Goal: Task Accomplishment & Management: Use online tool/utility

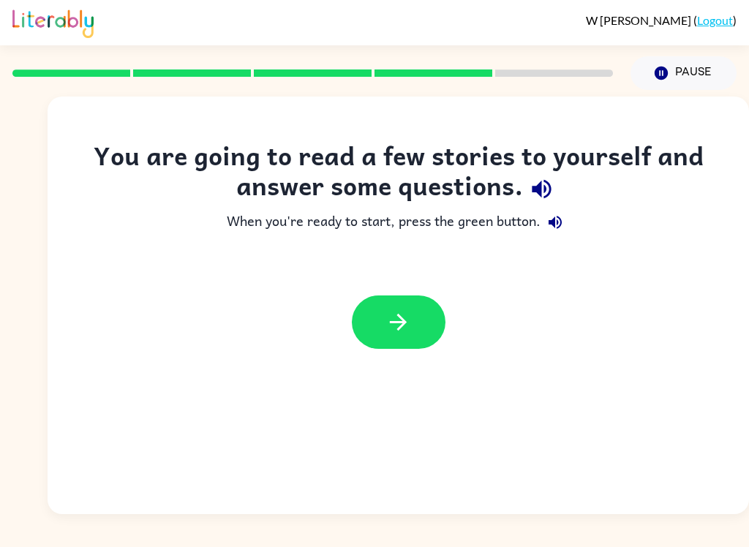
click at [401, 328] on icon "button" at bounding box center [398, 322] width 17 height 17
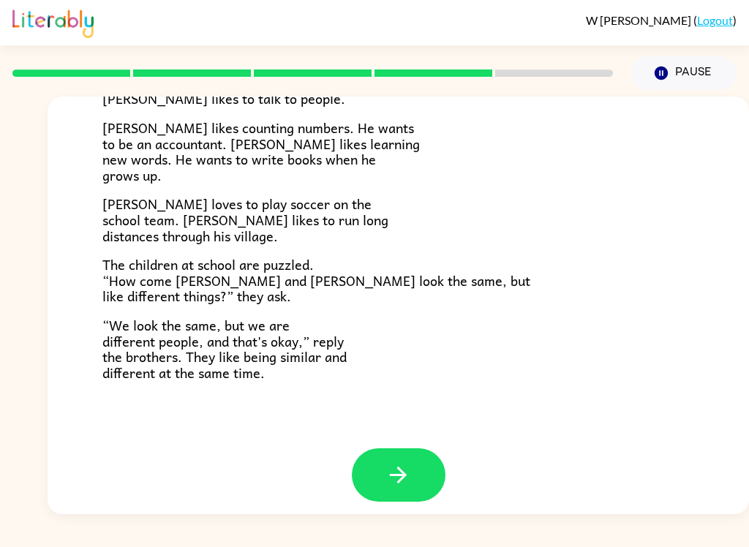
scroll to position [306, 0]
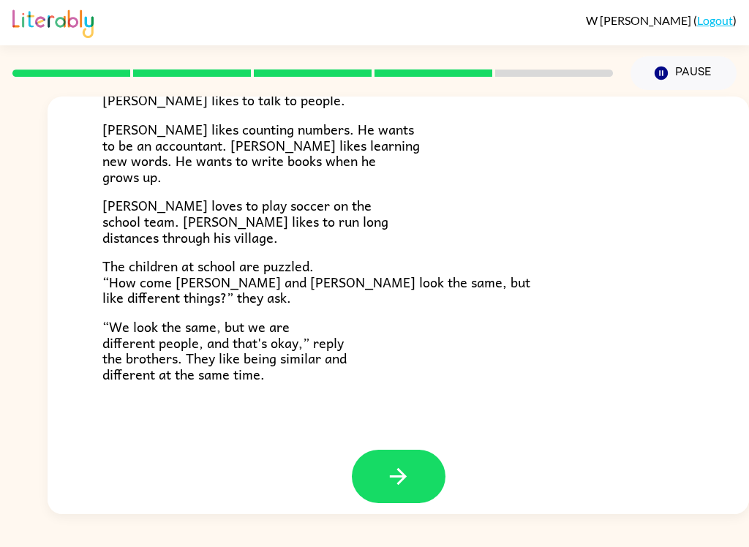
click at [423, 474] on button "button" at bounding box center [399, 476] width 94 height 53
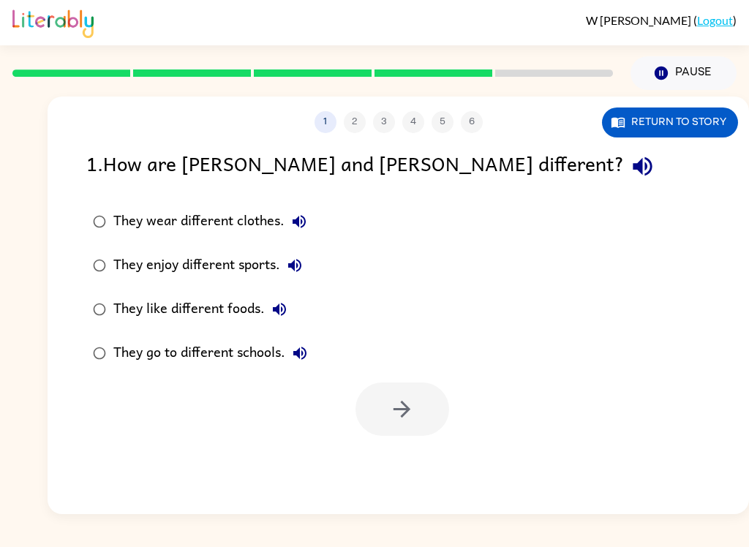
click at [321, 124] on button "1" at bounding box center [325, 122] width 22 height 22
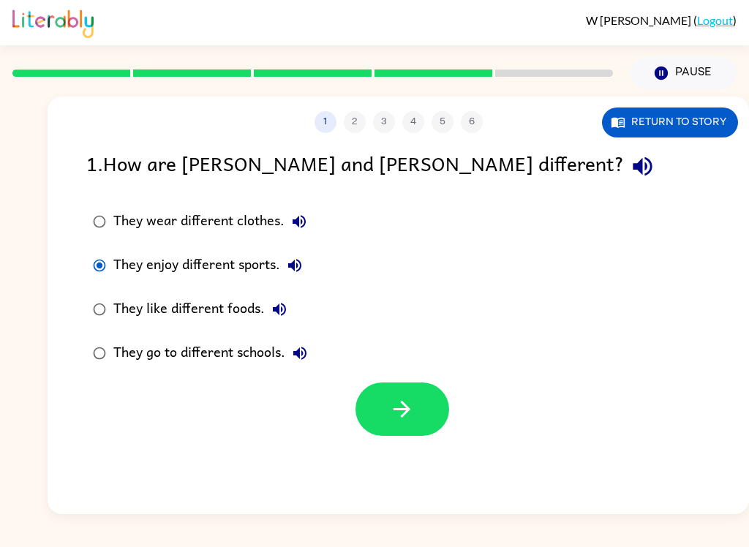
click at [423, 415] on button "button" at bounding box center [402, 408] width 94 height 53
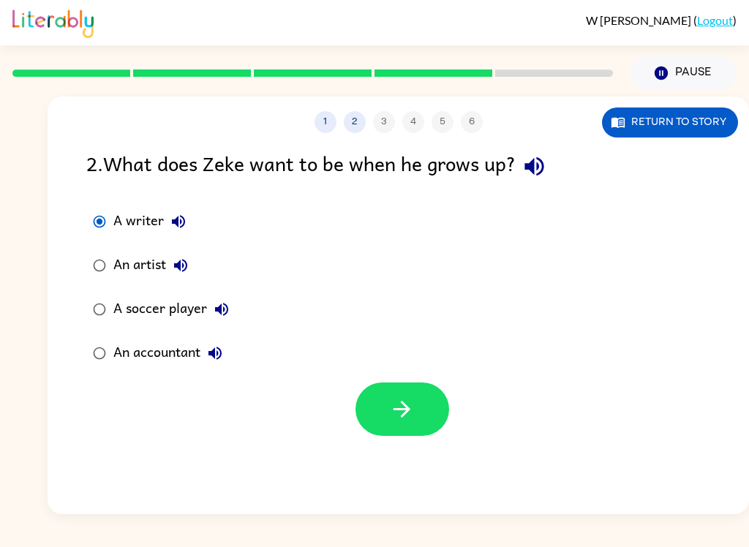
click at [439, 405] on button "button" at bounding box center [402, 408] width 94 height 53
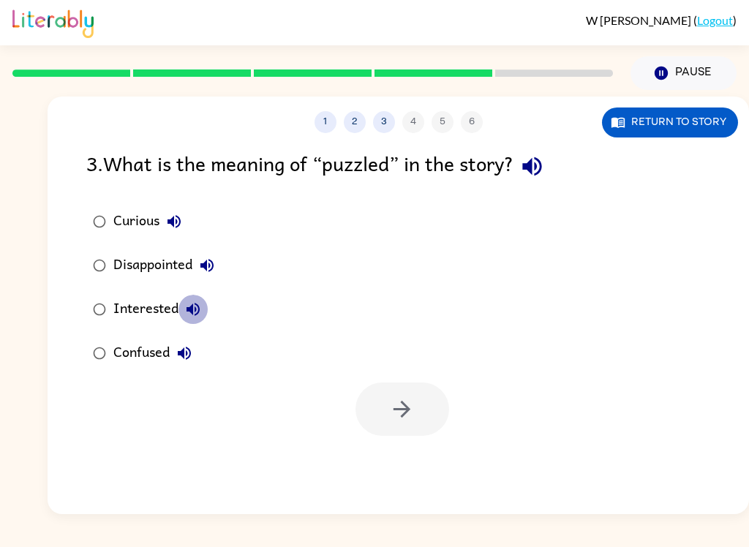
click at [196, 315] on icon "button" at bounding box center [192, 309] width 13 height 13
click at [202, 278] on button "Disappointed" at bounding box center [206, 265] width 29 height 29
click at [169, 230] on icon "button" at bounding box center [174, 222] width 18 height 18
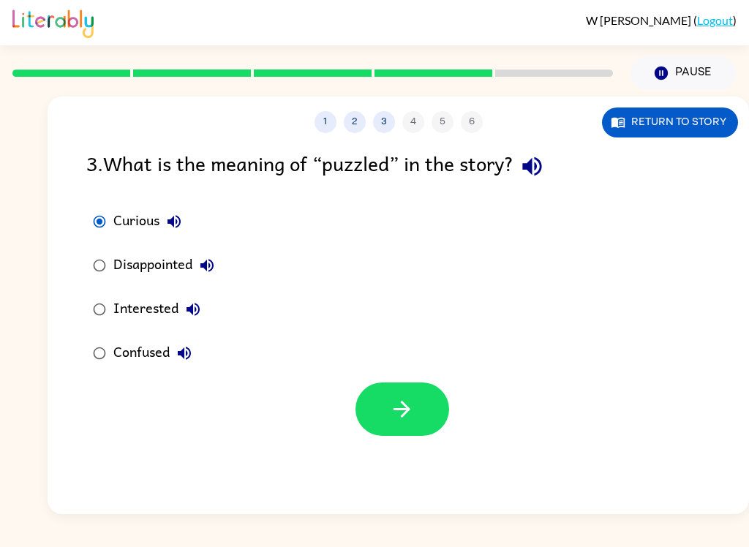
click at [425, 421] on button "button" at bounding box center [402, 408] width 94 height 53
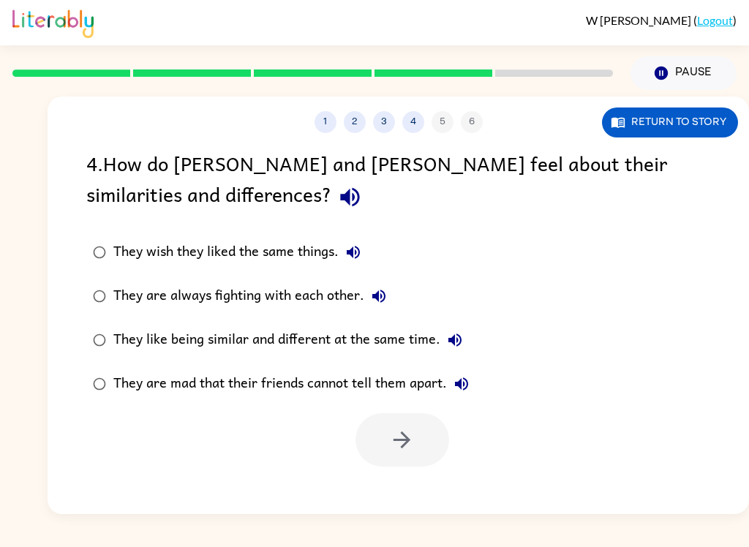
click at [355, 260] on icon "button" at bounding box center [353, 252] width 18 height 18
click at [391, 295] on button "They are always fighting with each other." at bounding box center [378, 295] width 29 height 29
click at [461, 342] on icon "button" at bounding box center [454, 339] width 13 height 13
click at [469, 386] on icon "button" at bounding box center [462, 384] width 18 height 18
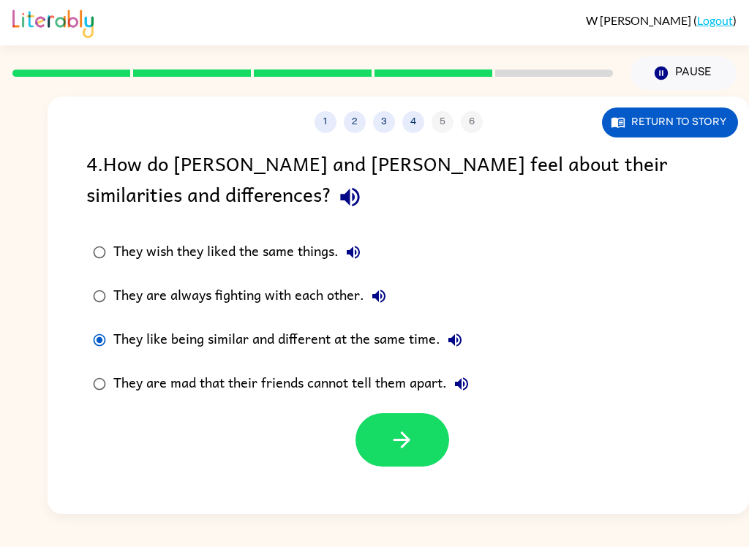
click at [437, 431] on button "button" at bounding box center [402, 439] width 94 height 53
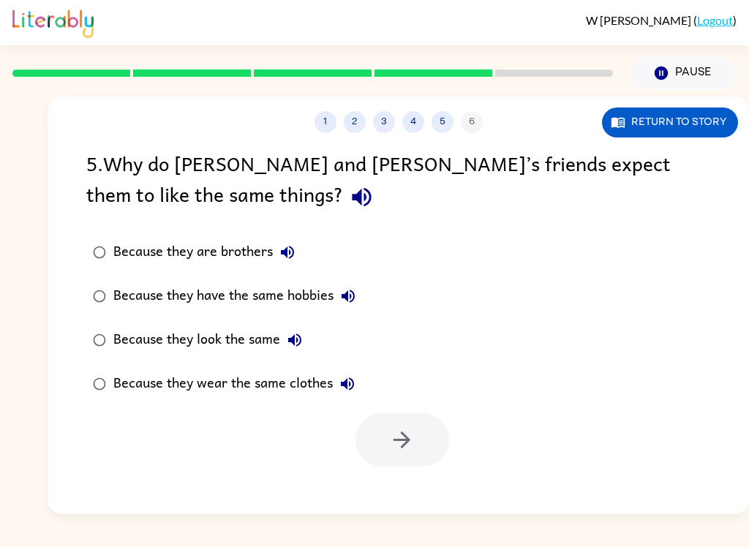
click at [314, 257] on label "Because they are brothers" at bounding box center [224, 252] width 292 height 44
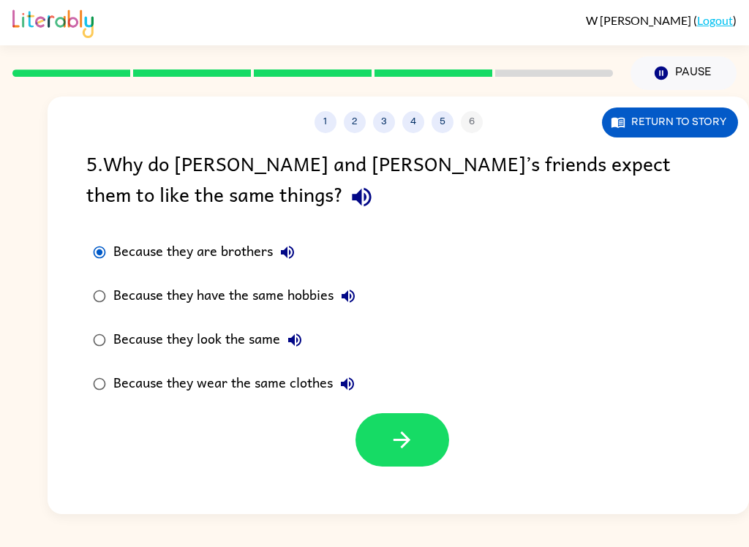
click at [295, 247] on icon "button" at bounding box center [288, 252] width 18 height 18
click at [345, 309] on button "Because they have the same hobbies" at bounding box center [347, 295] width 29 height 29
click at [298, 344] on icon "button" at bounding box center [295, 340] width 18 height 18
click at [336, 391] on button "Because they wear the same clothes" at bounding box center [347, 383] width 29 height 29
click at [396, 451] on icon "button" at bounding box center [402, 440] width 26 height 26
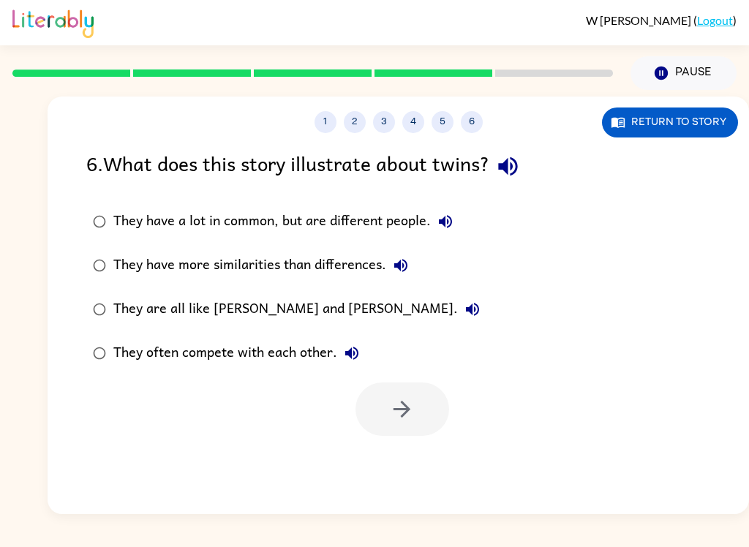
click at [517, 170] on icon "button" at bounding box center [507, 166] width 19 height 19
click at [452, 223] on icon "button" at bounding box center [445, 222] width 18 height 18
click at [413, 260] on button "They have more similarities than differences." at bounding box center [400, 265] width 29 height 29
click at [458, 309] on button "They are all like [PERSON_NAME] and [PERSON_NAME]." at bounding box center [472, 309] width 29 height 29
click at [366, 336] on label "They often compete with each other." at bounding box center [286, 353] width 416 height 44
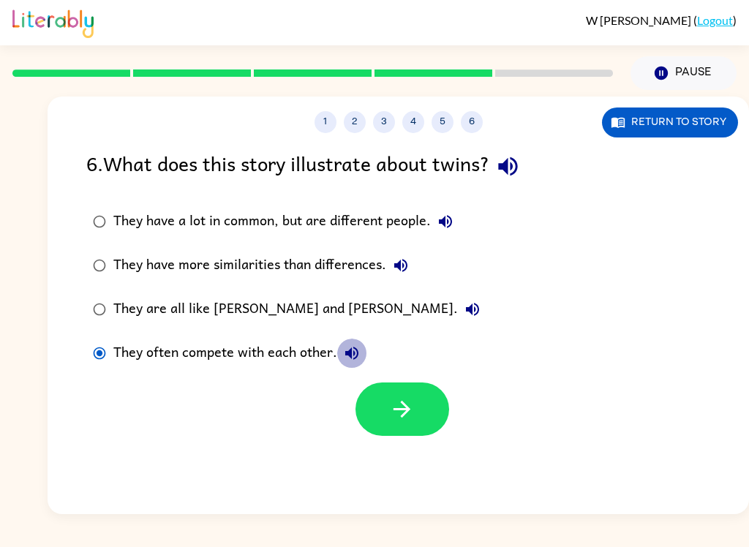
click at [354, 345] on icon "button" at bounding box center [352, 353] width 18 height 18
click at [417, 255] on label "They have more similarities than differences." at bounding box center [286, 265] width 416 height 44
click at [404, 261] on icon "button" at bounding box center [400, 265] width 13 height 13
click at [403, 262] on icon "button" at bounding box center [401, 266] width 18 height 18
click at [439, 218] on icon "button" at bounding box center [445, 222] width 18 height 18
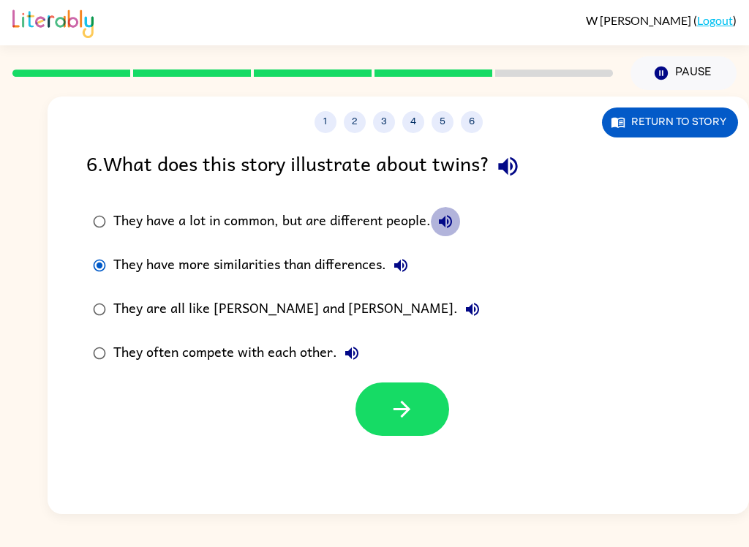
click at [452, 218] on icon "button" at bounding box center [445, 222] width 18 height 18
click at [60, 537] on div "W [PERSON_NAME] ( Logout ) Pause Pause 1 2 3 4 5 6 Return to story 6 . What doe…" at bounding box center [374, 273] width 749 height 547
click at [393, 399] on icon "button" at bounding box center [402, 409] width 26 height 26
